Goal: Information Seeking & Learning: Learn about a topic

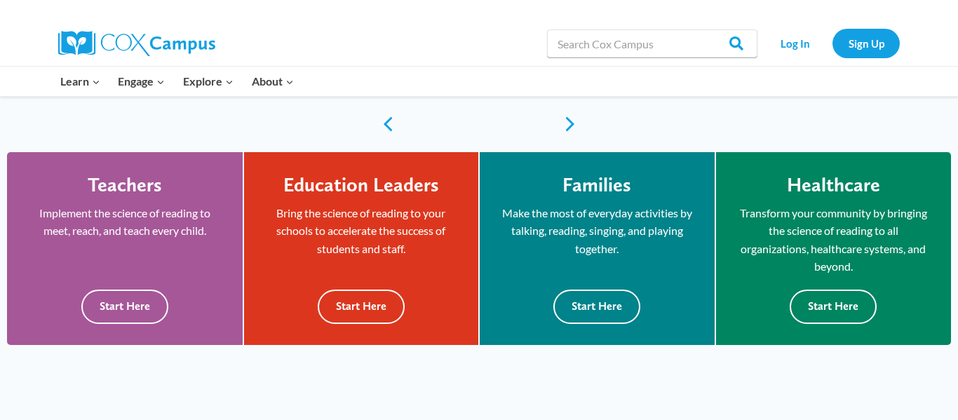
scroll to position [346, 0]
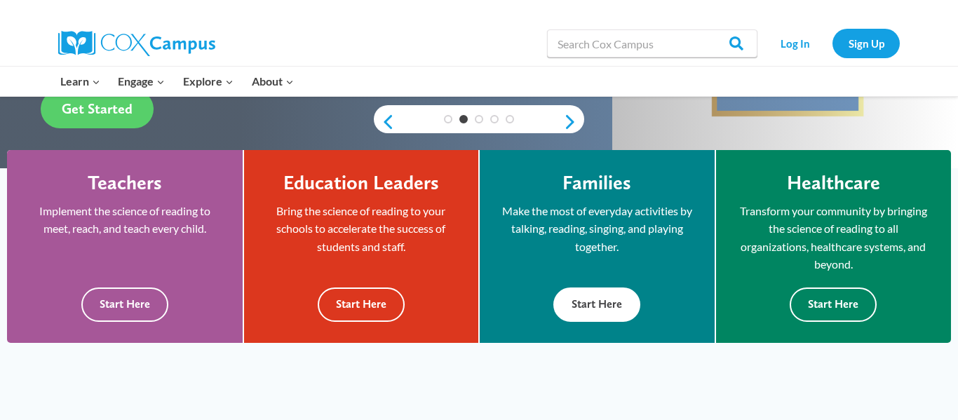
click at [593, 297] on button "Start Here" at bounding box center [596, 305] width 87 height 34
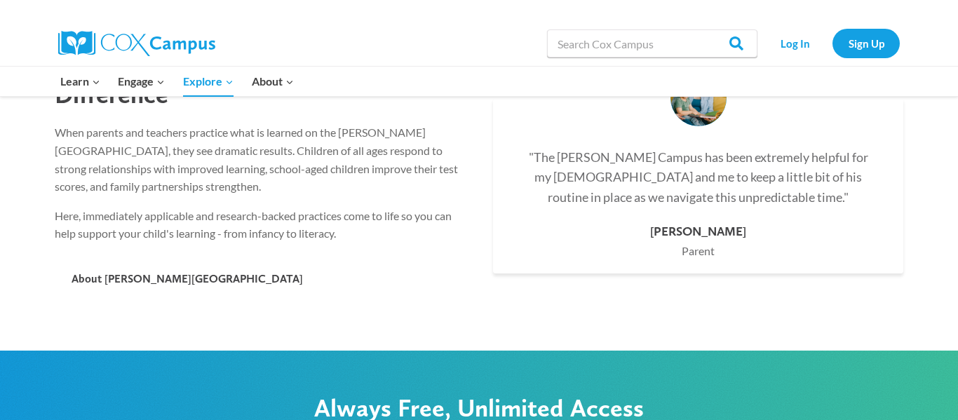
scroll to position [3033, 0]
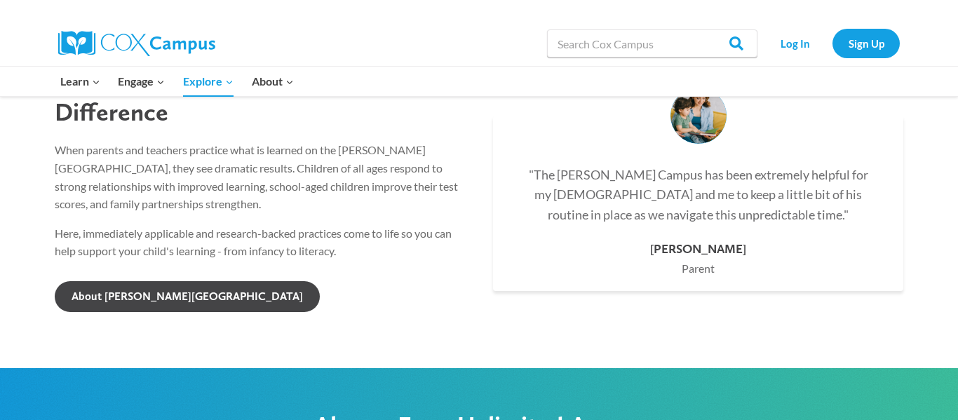
click at [114, 290] on span "About Cox Campus" at bounding box center [187, 296] width 231 height 13
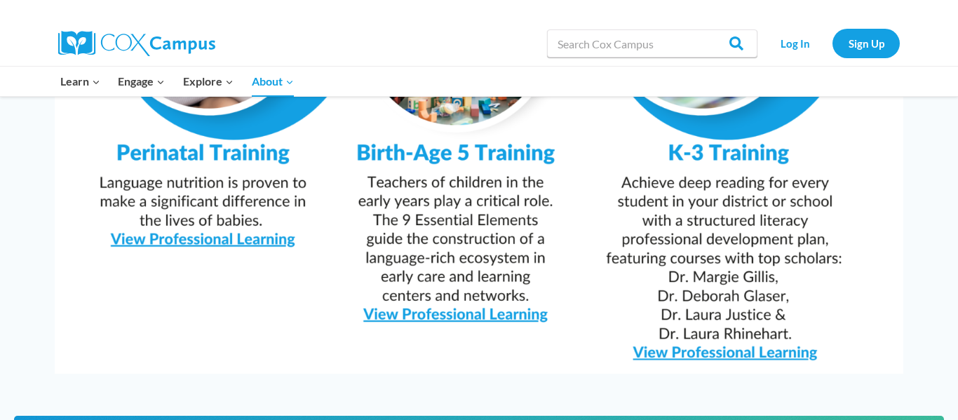
scroll to position [1515, 0]
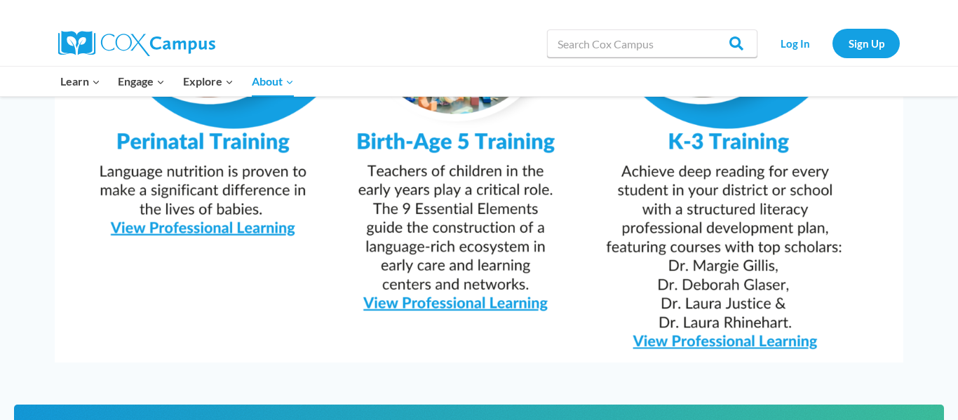
click at [738, 308] on img at bounding box center [479, 62] width 849 height 600
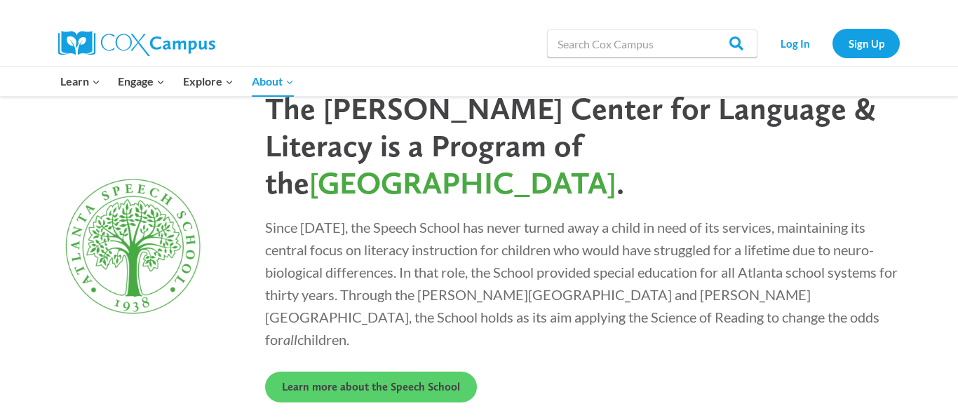
scroll to position [3933, 0]
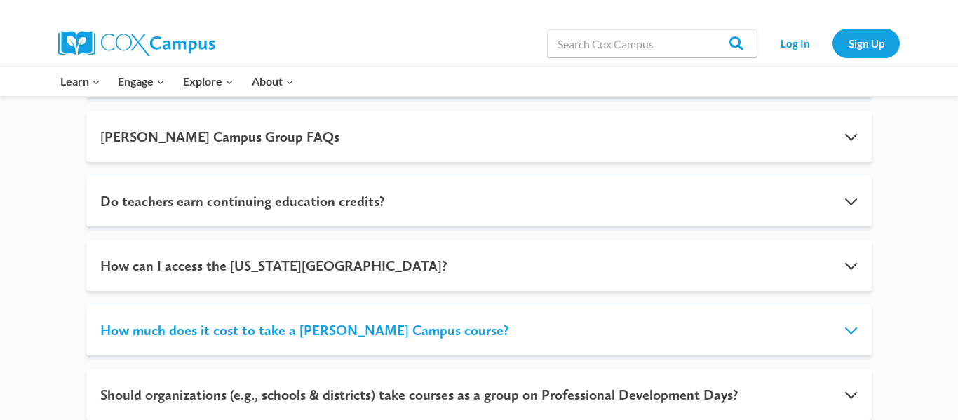
scroll to position [510, 0]
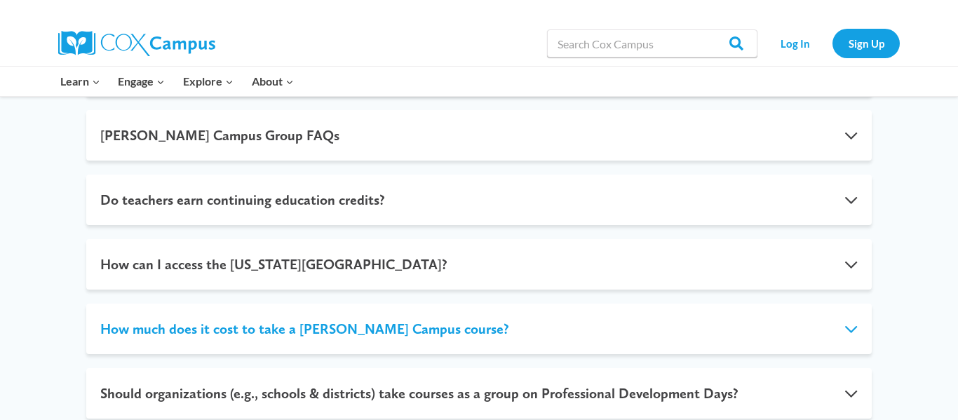
click at [232, 309] on button "How much does it cost to take a [PERSON_NAME] Campus course?" at bounding box center [478, 329] width 785 height 50
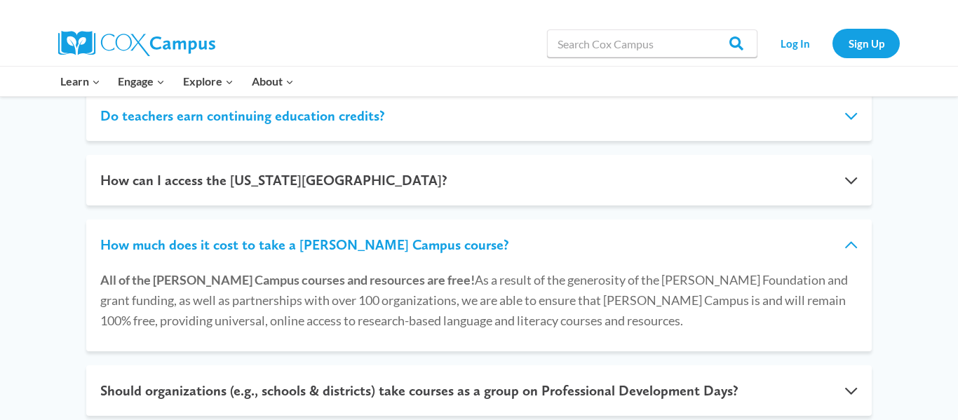
scroll to position [461, 0]
